Goal: Communication & Community: Share content

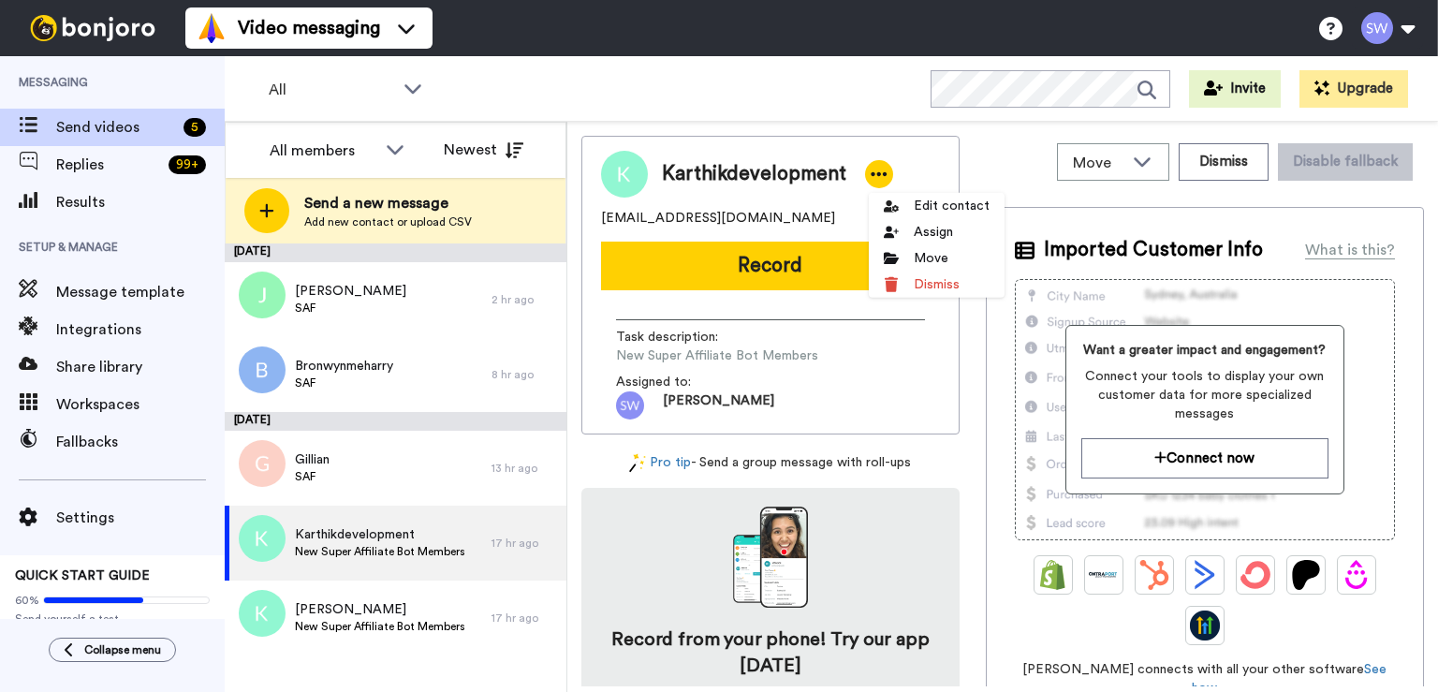
click at [951, 275] on li "Dismiss" at bounding box center [937, 285] width 136 height 26
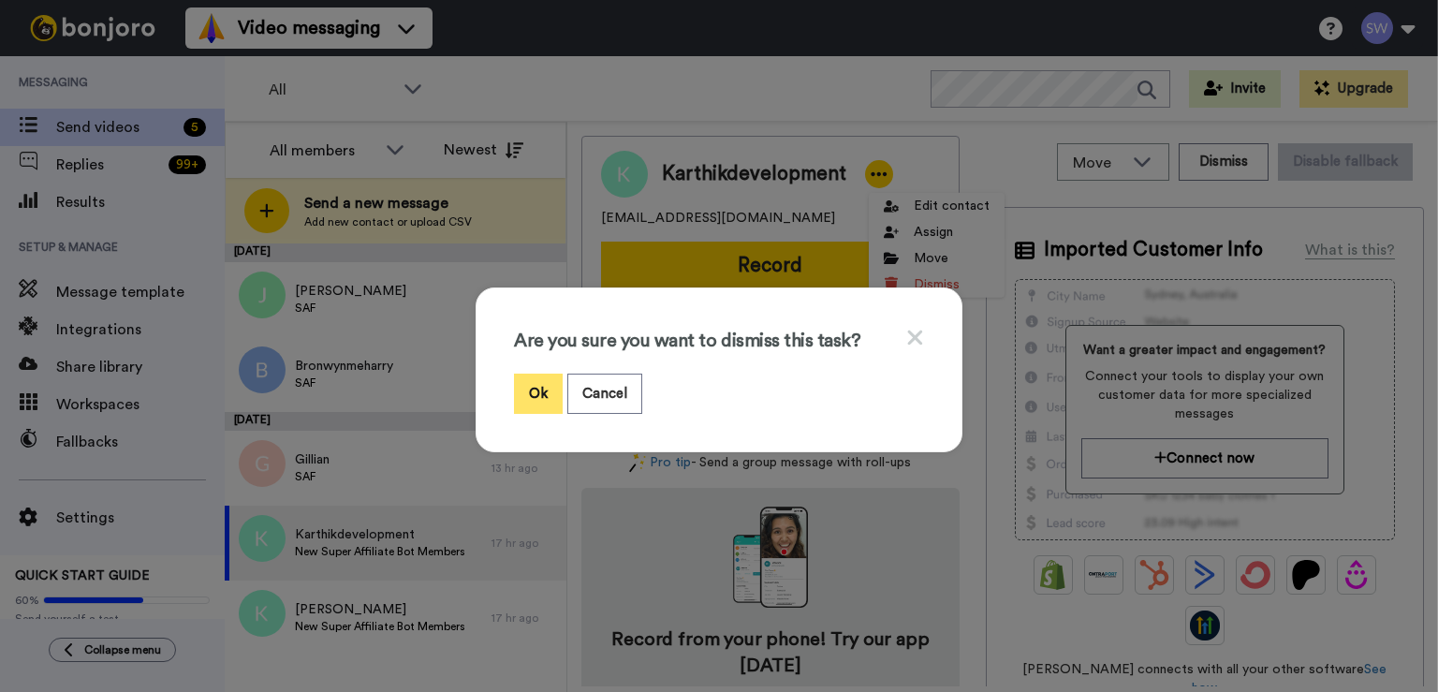
click at [541, 409] on button "Ok" at bounding box center [538, 394] width 49 height 40
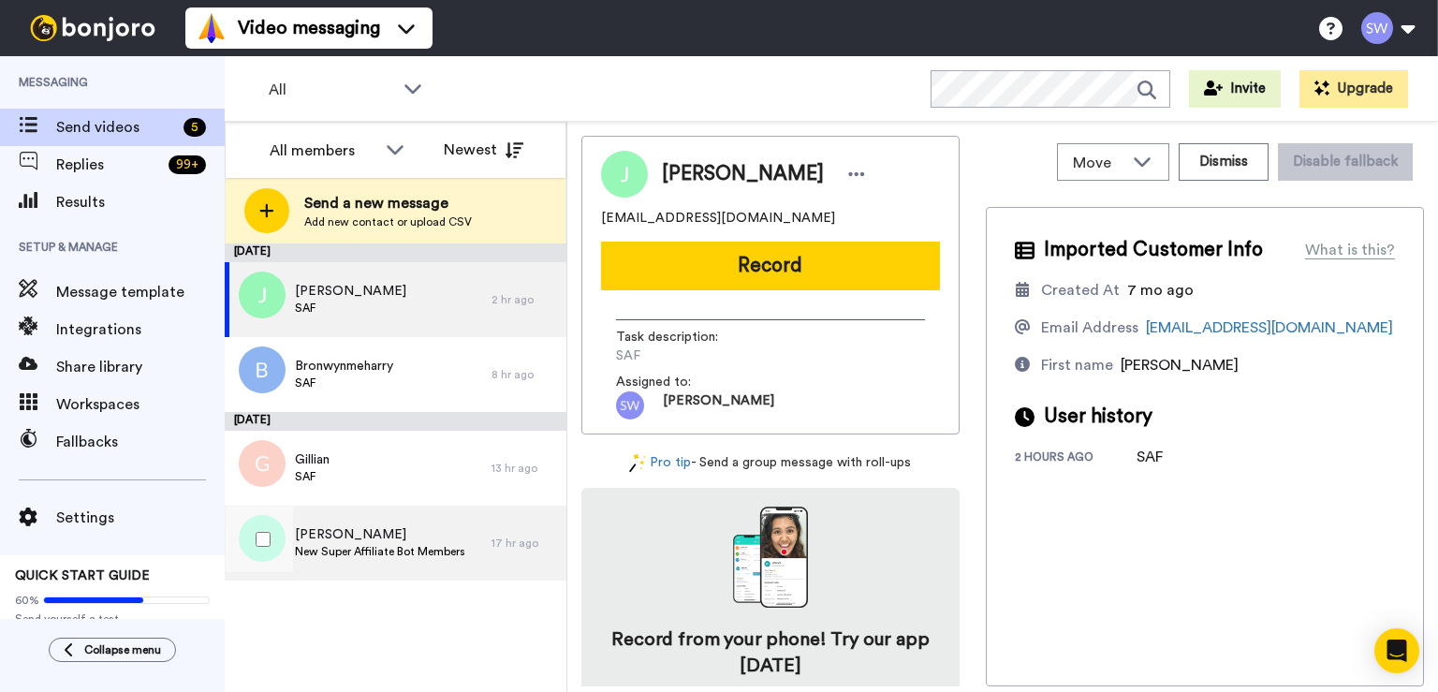
click at [391, 543] on span "Karthik" at bounding box center [380, 534] width 170 height 19
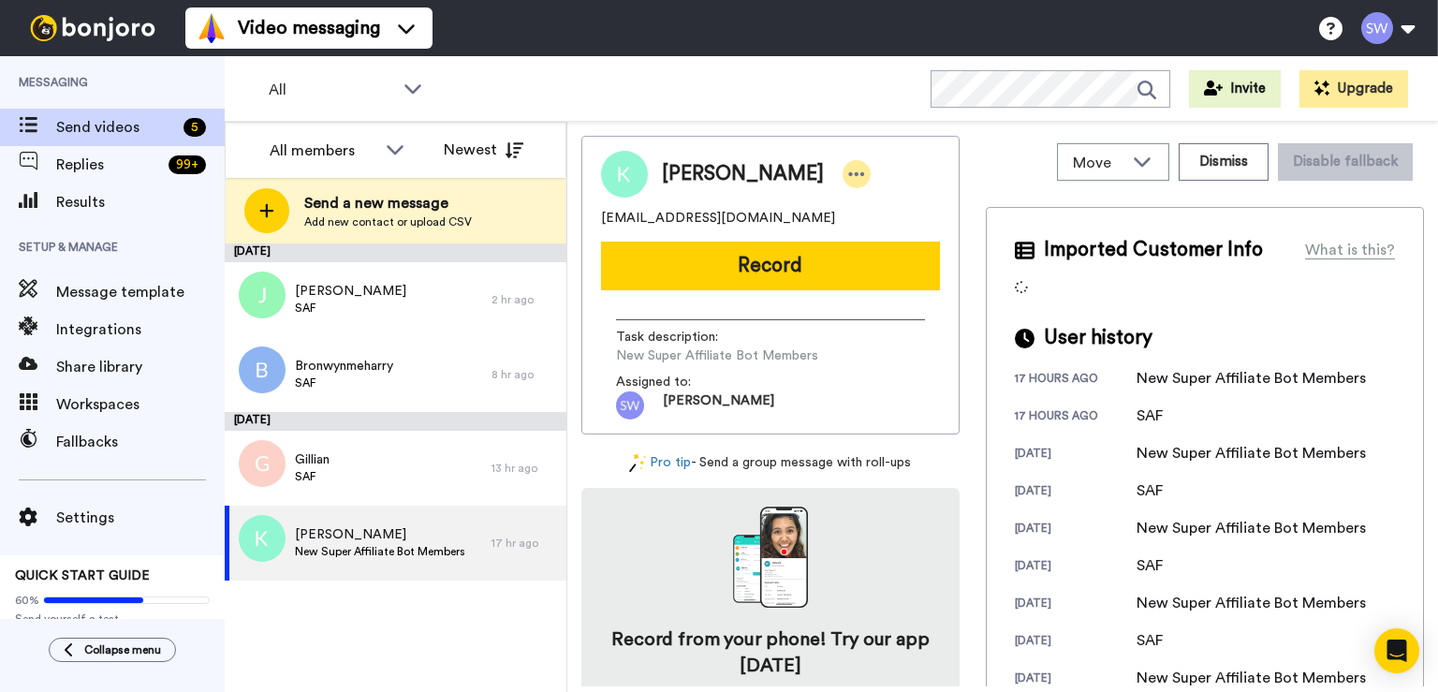
click at [848, 177] on icon at bounding box center [856, 174] width 17 height 19
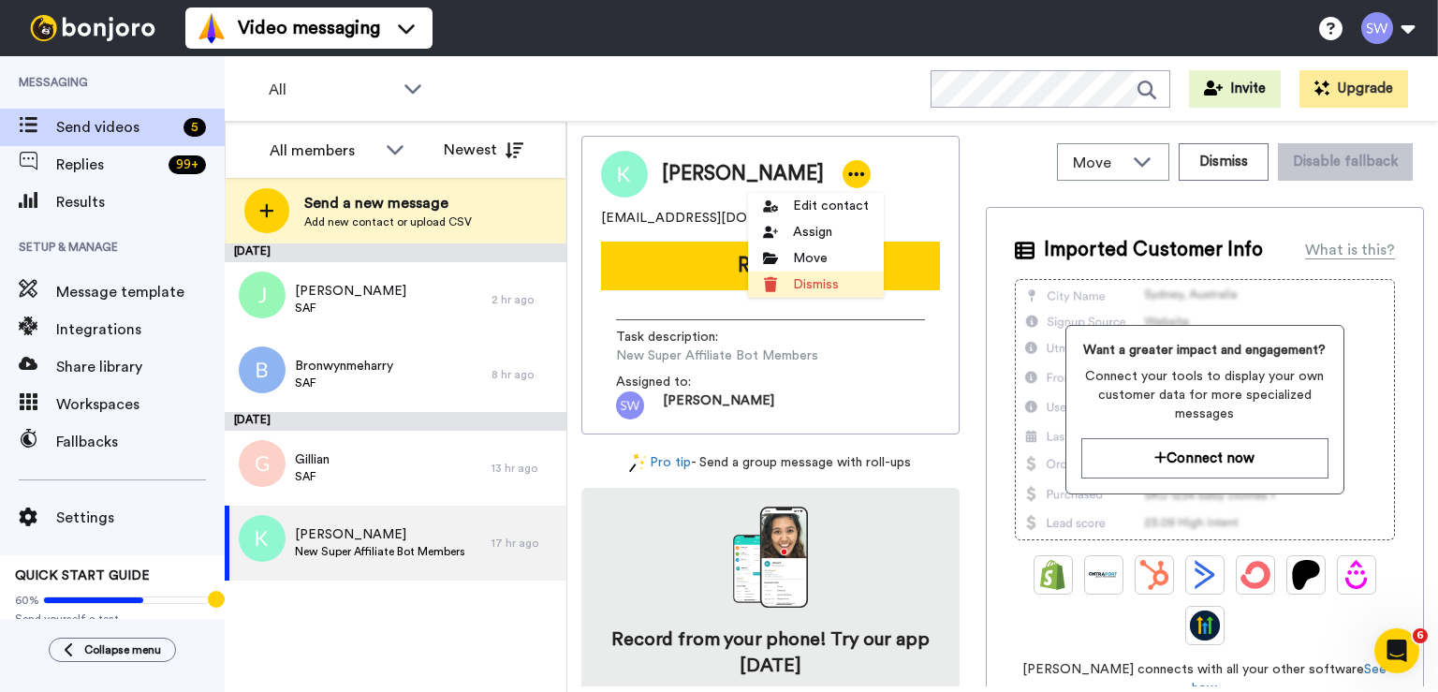
click at [841, 277] on li "Dismiss" at bounding box center [816, 285] width 136 height 26
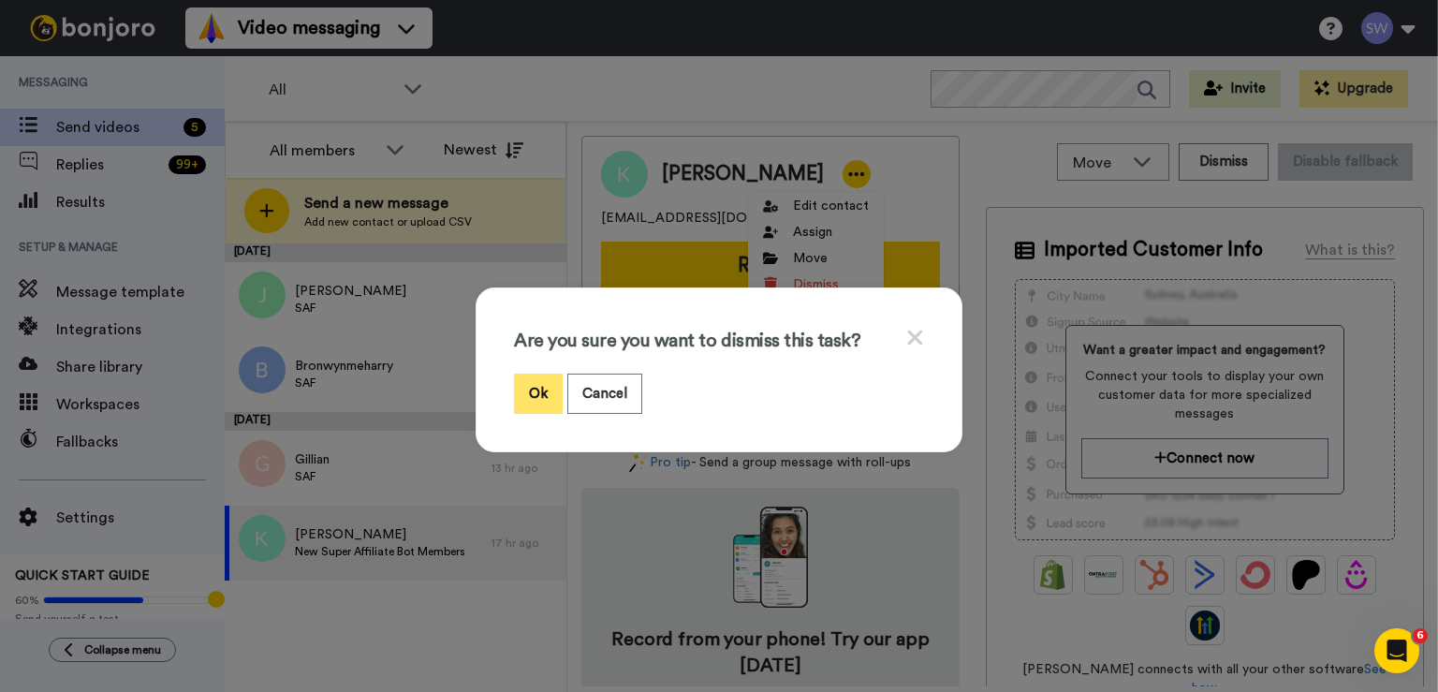
click at [521, 394] on button "Ok" at bounding box center [538, 394] width 49 height 40
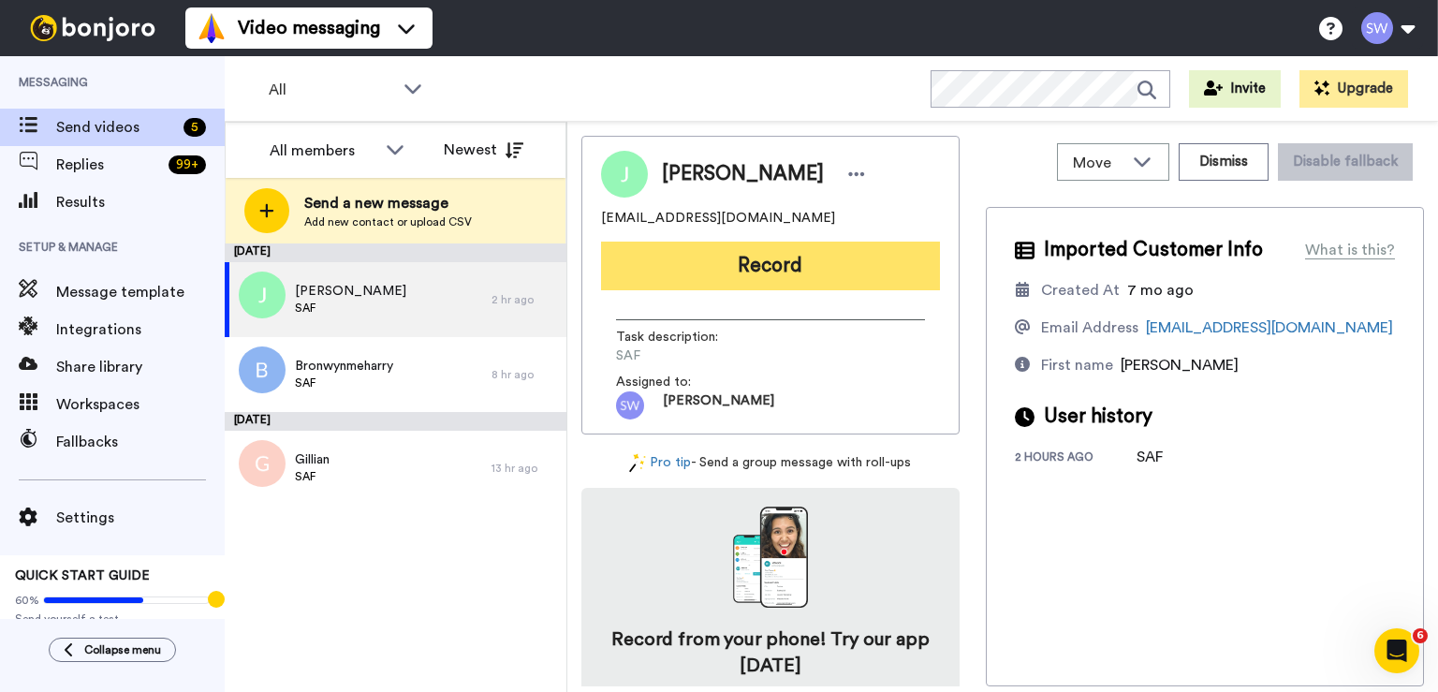
click at [760, 274] on button "Record" at bounding box center [770, 266] width 339 height 49
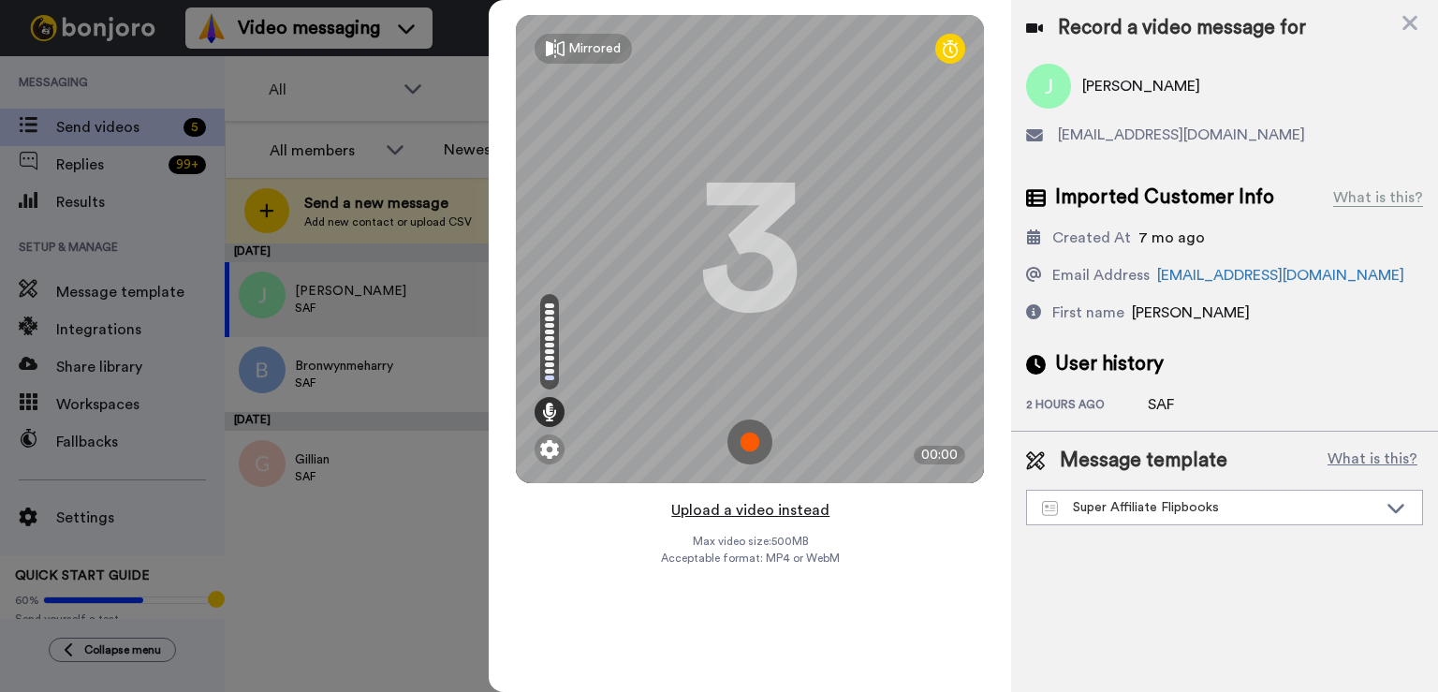
click at [718, 511] on button "Upload a video instead" at bounding box center [750, 510] width 169 height 24
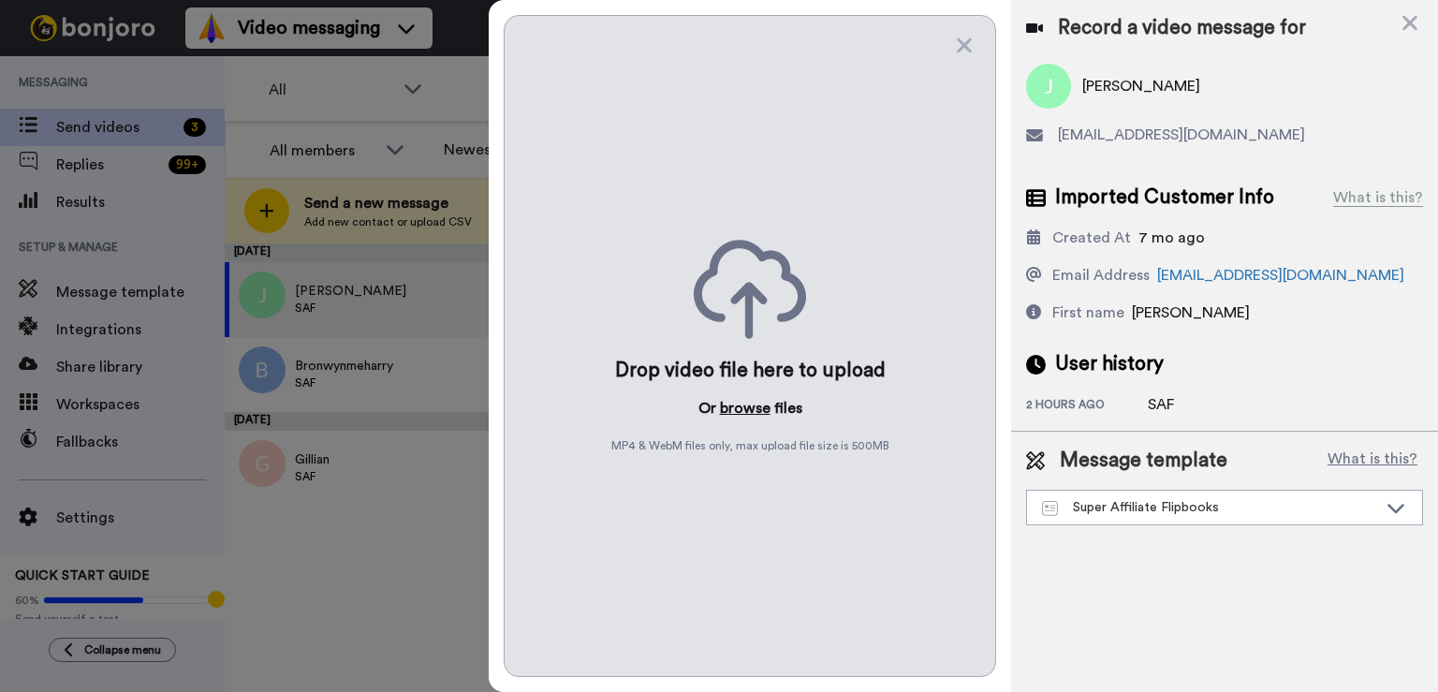
click at [737, 405] on button "browse" at bounding box center [745, 408] width 51 height 22
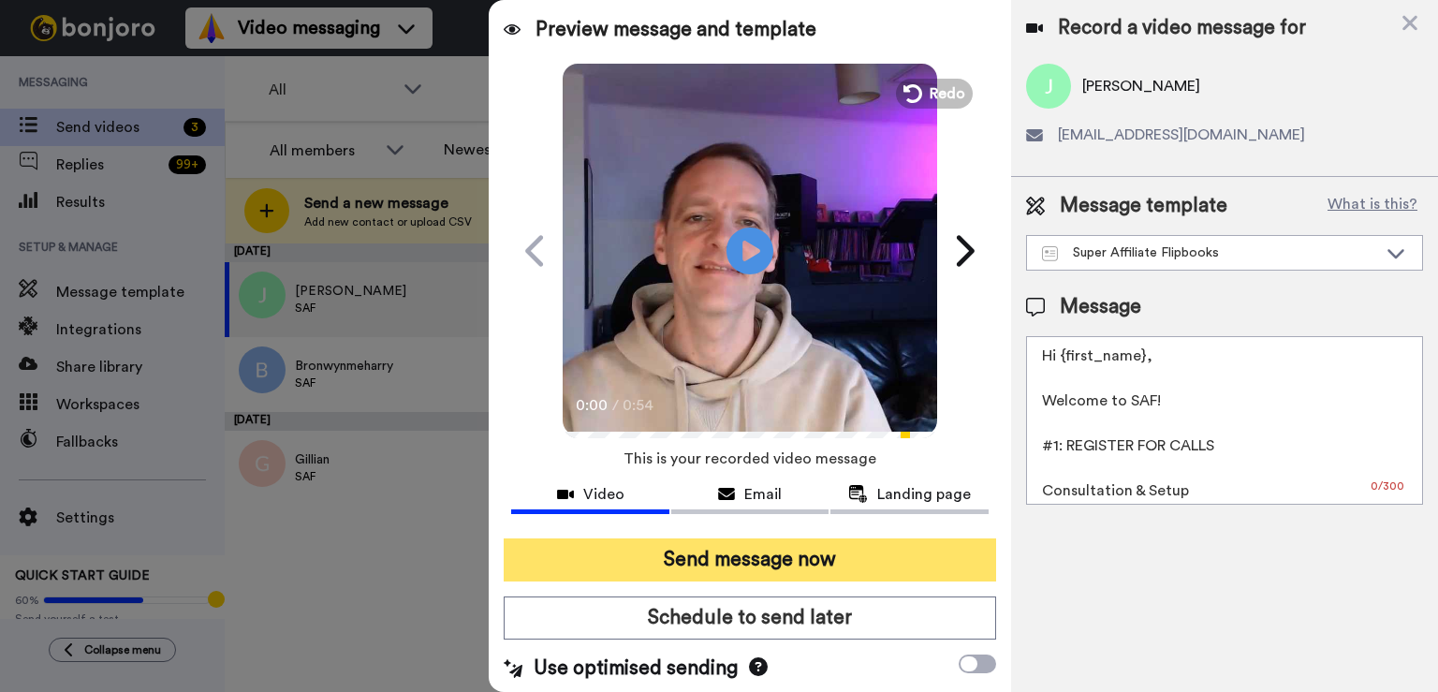
click at [743, 538] on button "Send message now" at bounding box center [750, 559] width 492 height 43
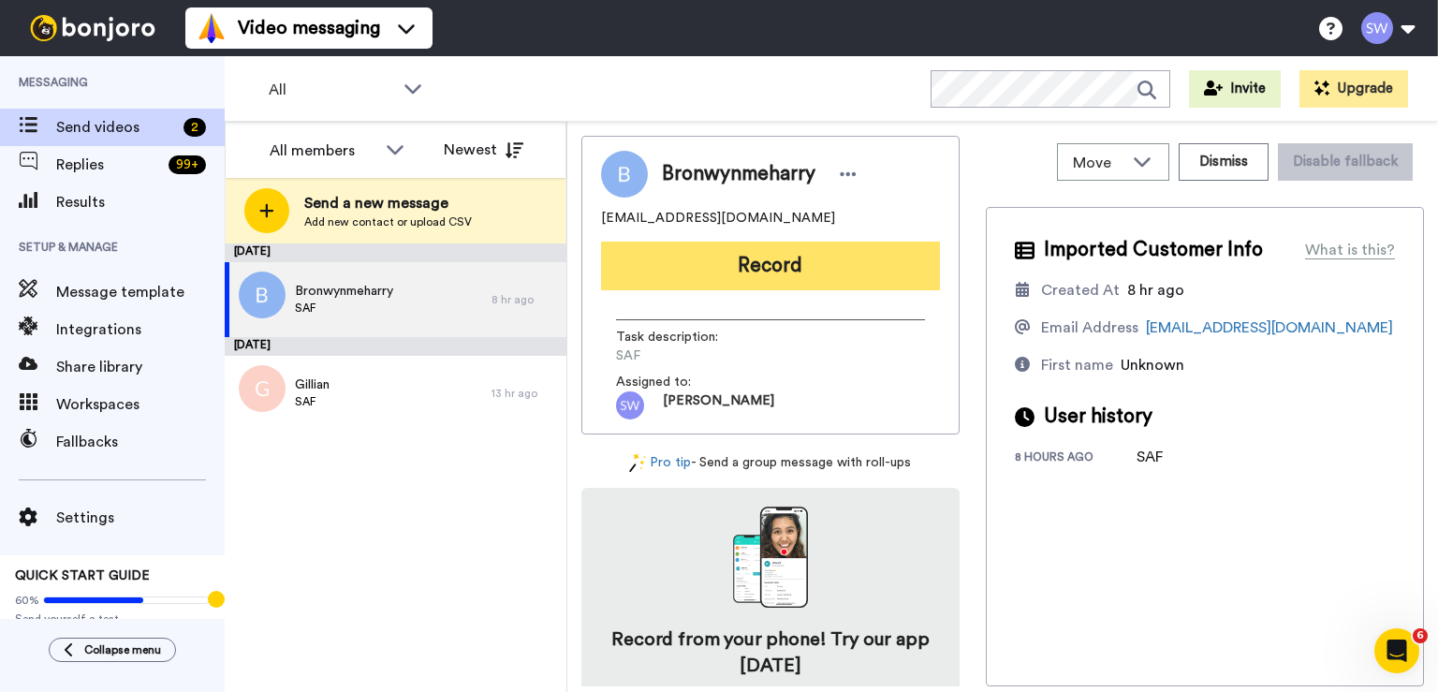
click at [754, 249] on button "Record" at bounding box center [770, 266] width 339 height 49
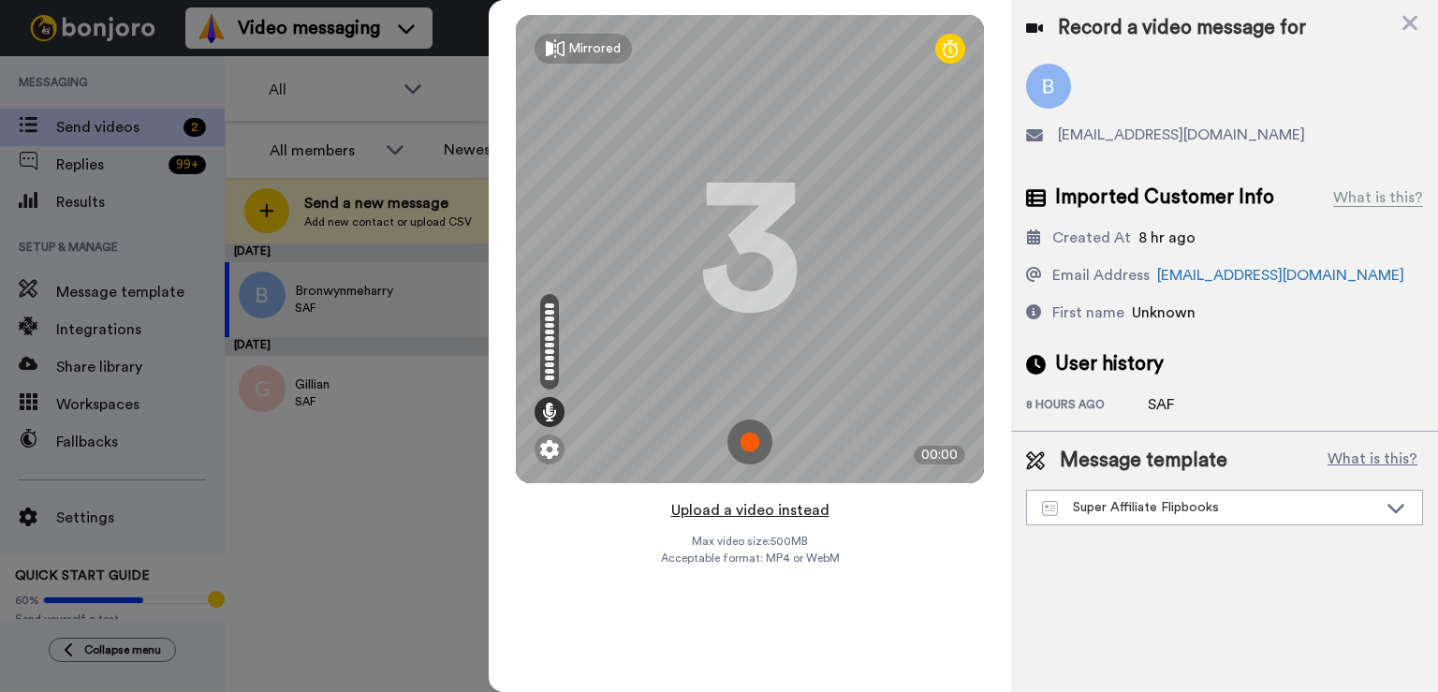
click at [775, 518] on button "Upload a video instead" at bounding box center [750, 510] width 169 height 24
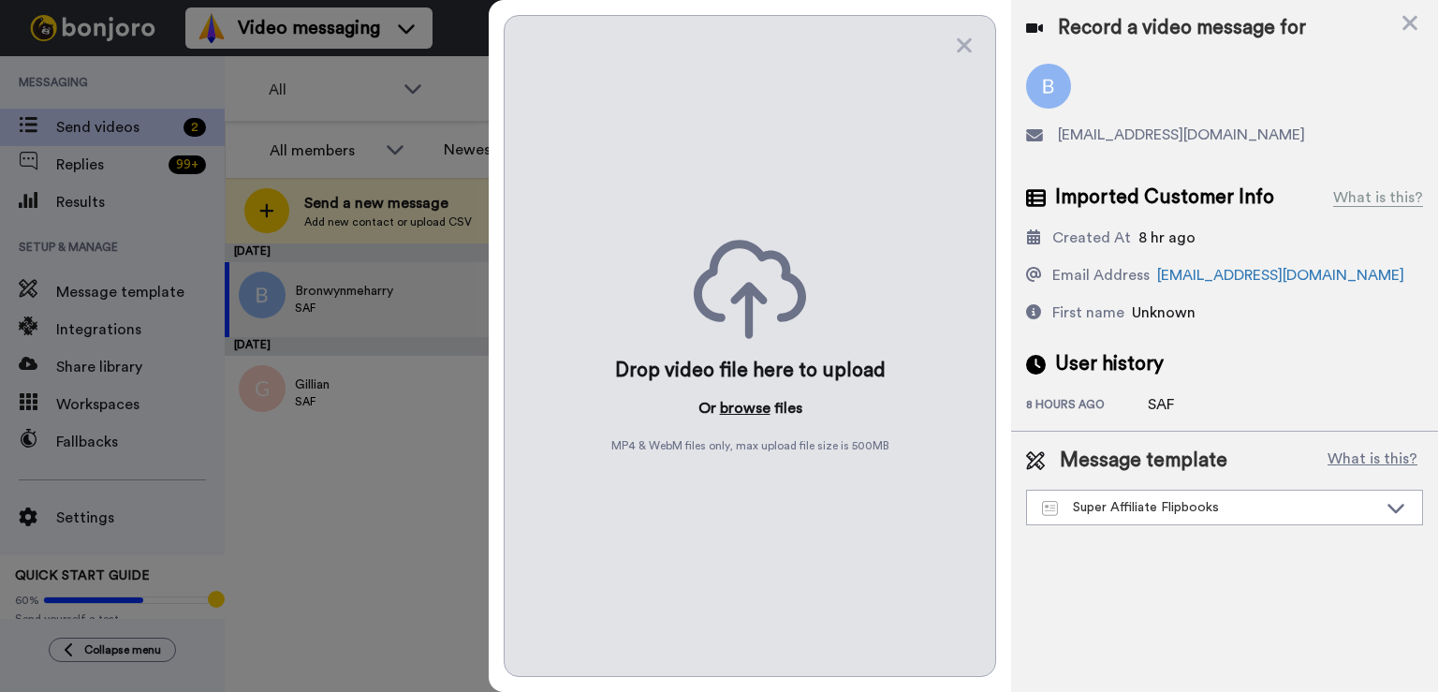
click at [738, 409] on button "browse" at bounding box center [745, 408] width 51 height 22
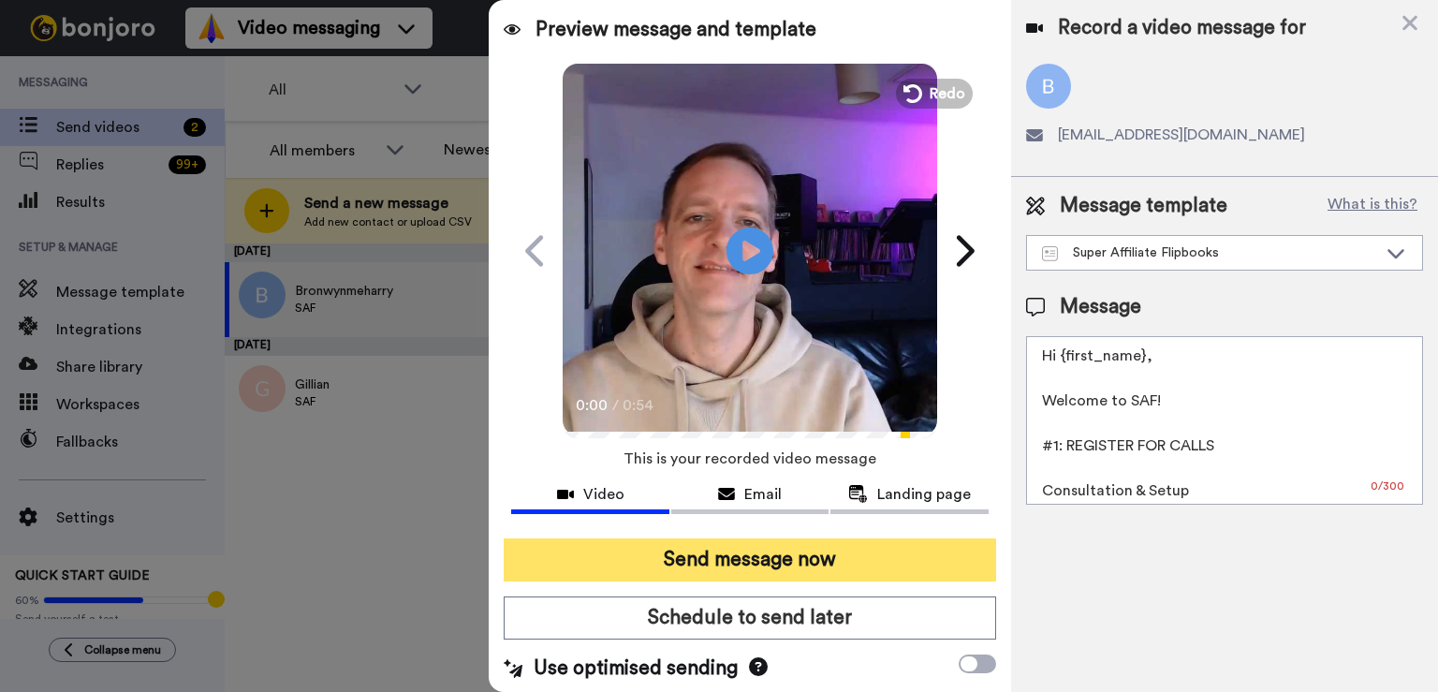
click at [682, 562] on button "Send message now" at bounding box center [750, 559] width 492 height 43
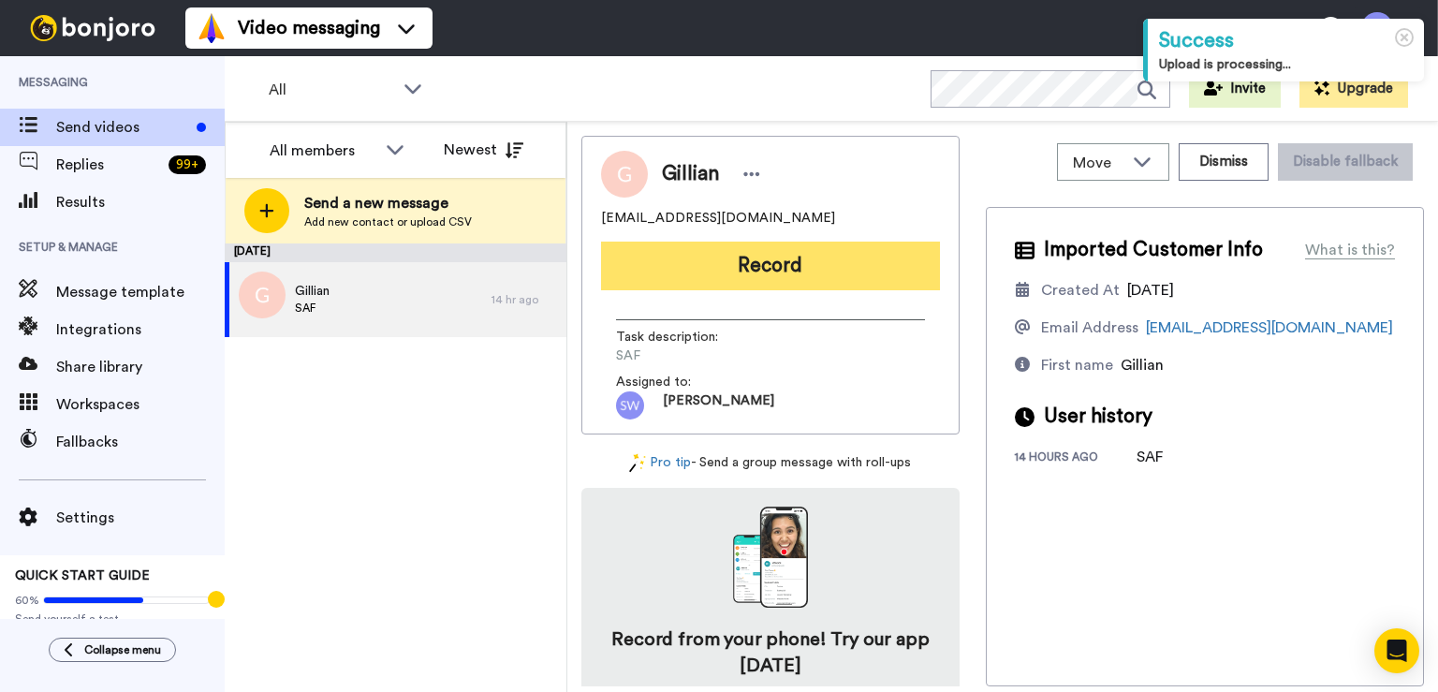
click at [712, 270] on button "Record" at bounding box center [770, 266] width 339 height 49
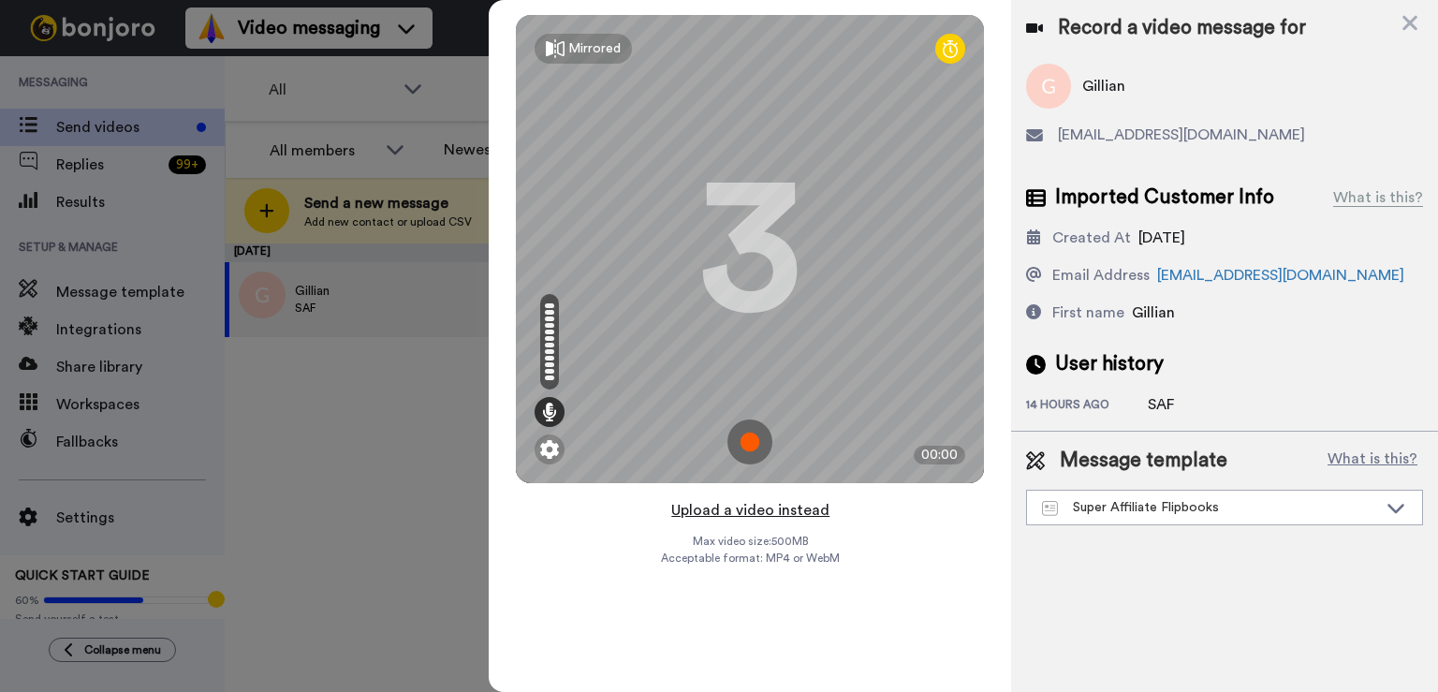
click at [744, 507] on button "Upload a video instead" at bounding box center [750, 510] width 169 height 24
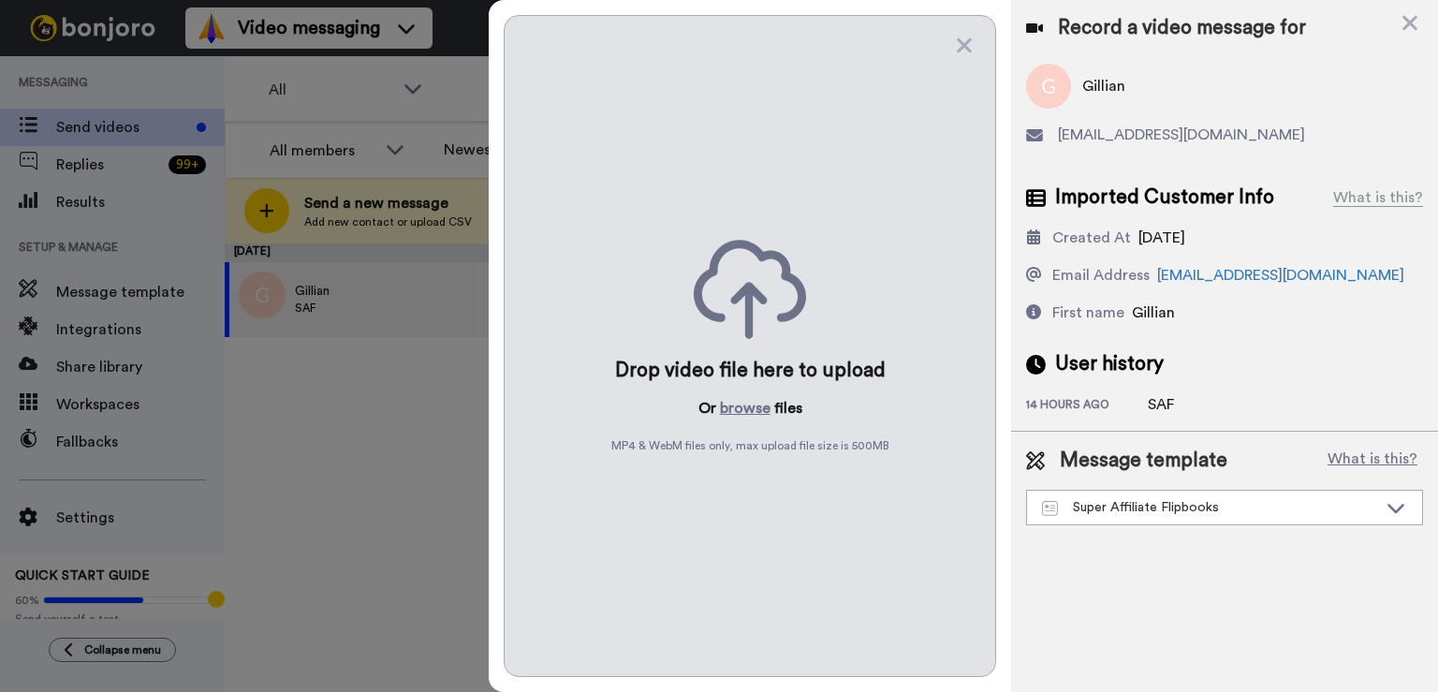
click at [730, 392] on div "Drop video file here to upload Or browse files MP4 & WebM files only, max uploa…" at bounding box center [750, 346] width 492 height 662
click at [730, 407] on button "browse" at bounding box center [745, 408] width 51 height 22
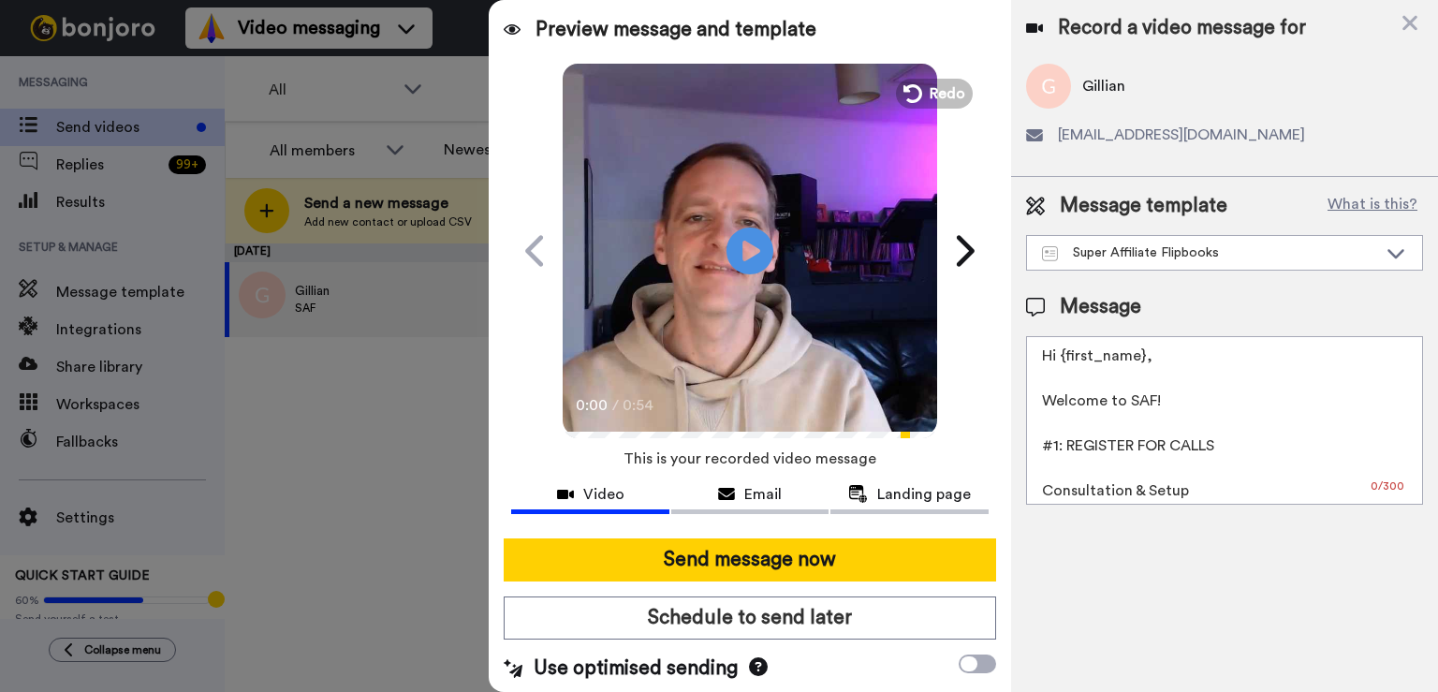
click at [758, 545] on button "Send message now" at bounding box center [750, 559] width 492 height 43
